Goal: Task Accomplishment & Management: Complete application form

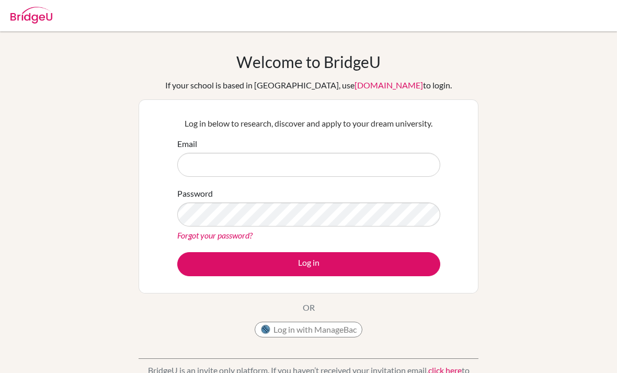
click at [261, 173] on input "Email" at bounding box center [308, 165] width 263 height 24
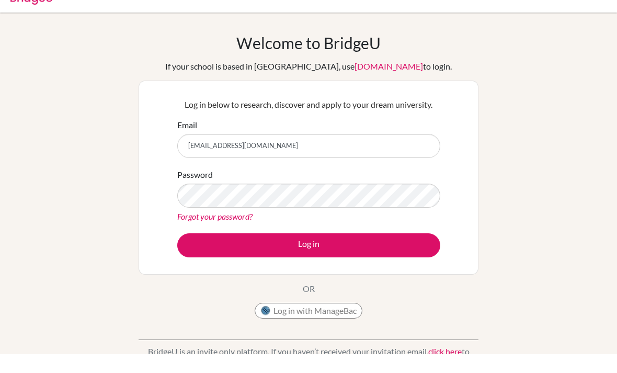
type input "[EMAIL_ADDRESS][DOMAIN_NAME]"
click at [493, 120] on div "Welcome to BridgeU If your school is based in China, use app.bridge-u.com.cn to…" at bounding box center [308, 223] width 617 height 342
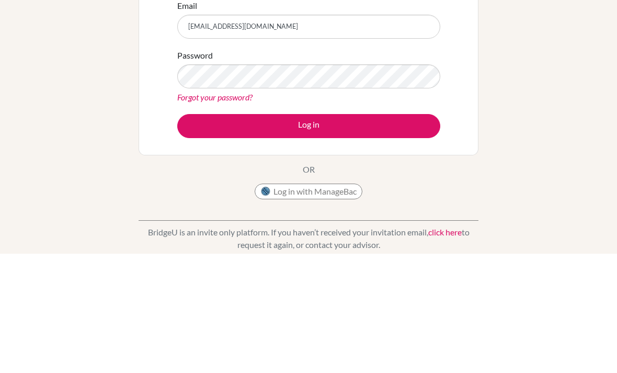
click at [391, 233] on button "Log in" at bounding box center [308, 245] width 263 height 24
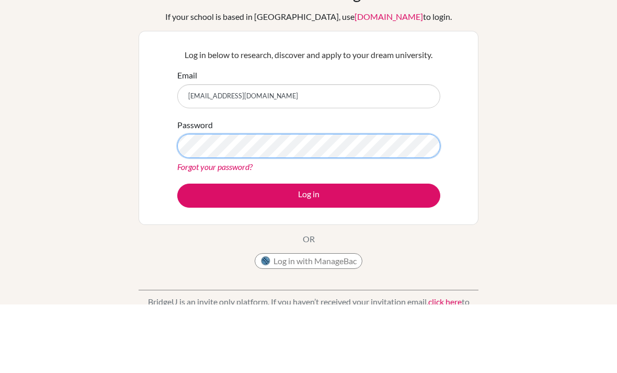
click at [308, 252] on button "Log in" at bounding box center [308, 264] width 263 height 24
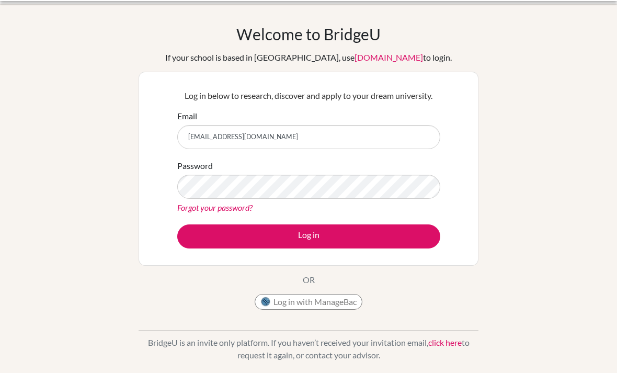
scroll to position [28, 0]
click at [348, 303] on button "Log in with ManageBac" at bounding box center [309, 302] width 108 height 16
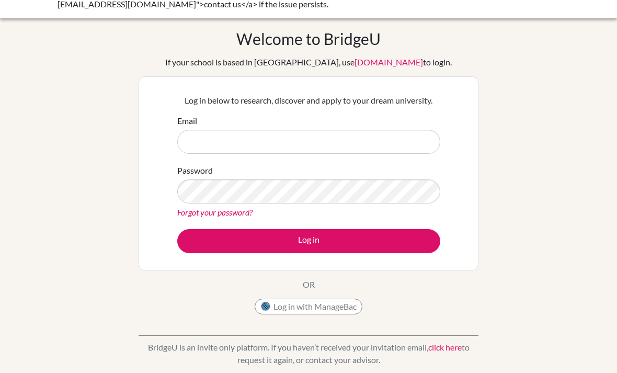
scroll to position [21, 0]
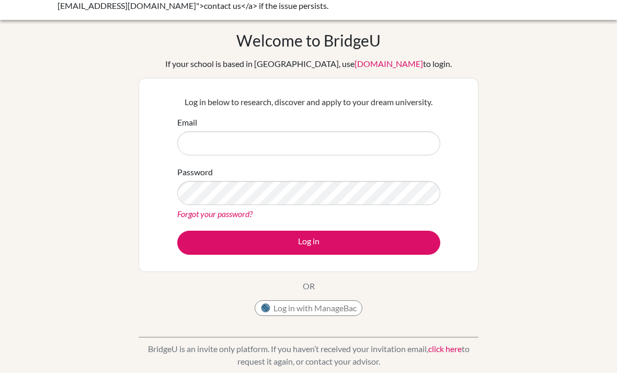
click at [247, 144] on input "Email" at bounding box center [308, 143] width 263 height 24
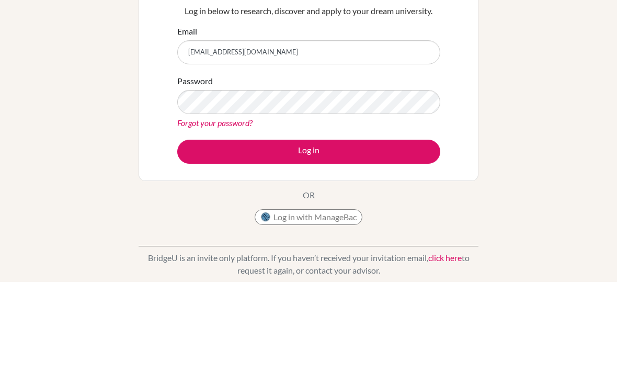
type input "[EMAIL_ADDRESS][DOMAIN_NAME]"
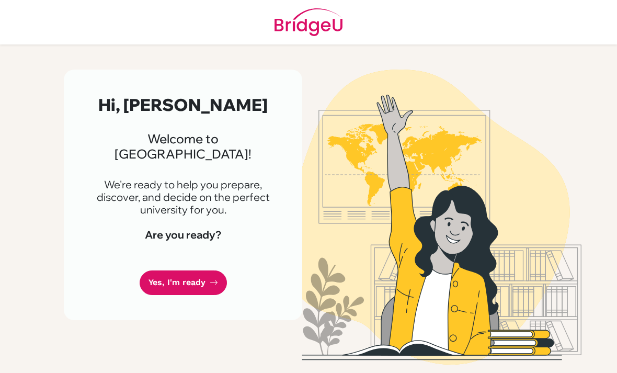
scroll to position [30, 0]
click at [154, 270] on link "Yes, I'm ready" at bounding box center [183, 282] width 87 height 25
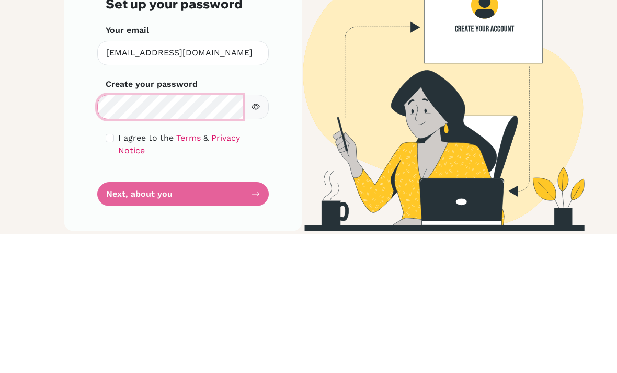
scroll to position [33, 0]
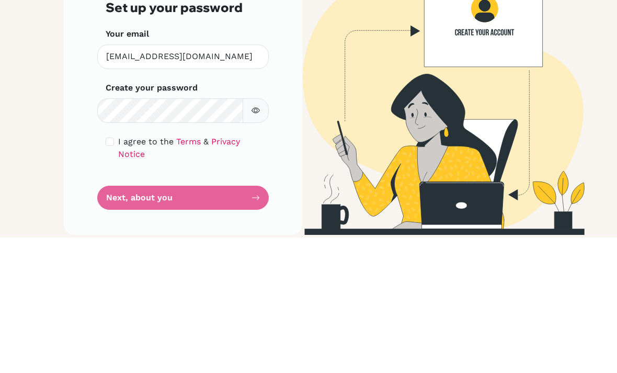
click at [111, 273] on input "checkbox" at bounding box center [110, 277] width 8 height 8
checkbox input "true"
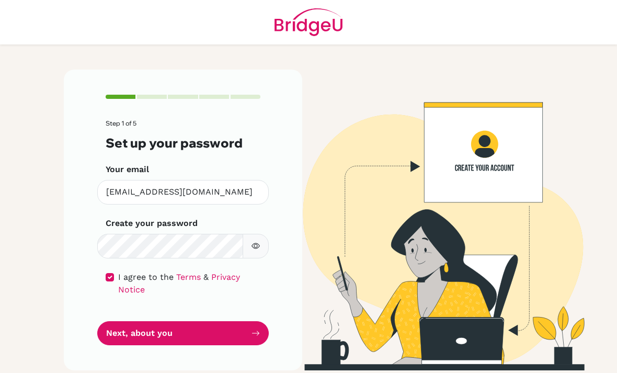
click at [235, 321] on button "Next, about you" at bounding box center [182, 333] width 171 height 25
